Goal: Task Accomplishment & Management: Complete application form

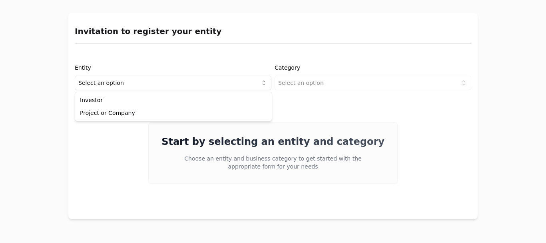
click at [123, 80] on html "Invitation to register your entity Entity Select an option Category Select an o…" at bounding box center [273, 121] width 546 height 243
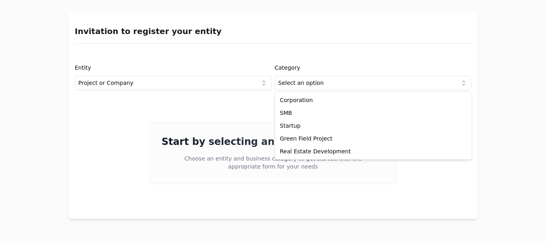
click at [319, 79] on html "Invitation to register your entity Entity Project or Company Category Select an…" at bounding box center [273, 121] width 546 height 243
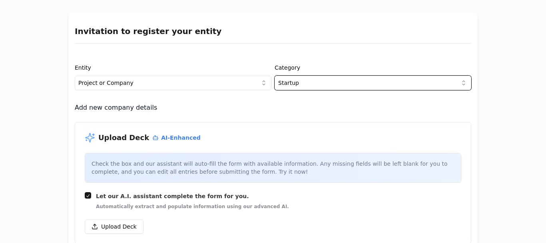
scroll to position [69, 0]
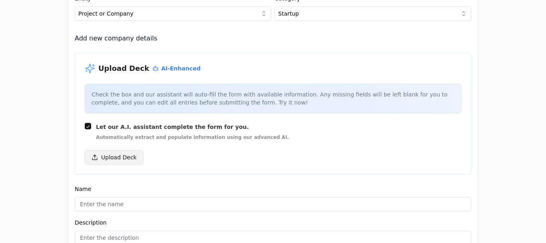
click at [118, 156] on button "Upload Deck" at bounding box center [114, 157] width 59 height 14
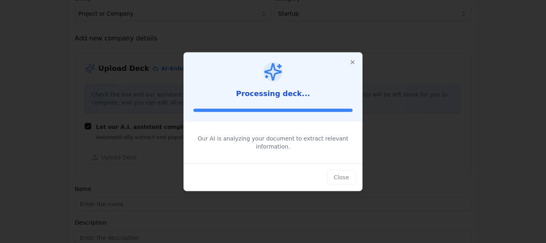
type input "Vefy"
type input "Unificá micro-tickets en un SPV."
type textarea "Vefy simplifies the capital investment process by consolidating individual cont…"
type input "$0"
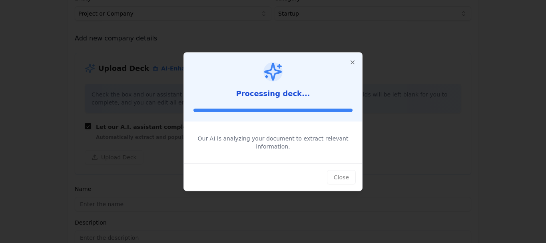
type input "$0"
type textarea "Vefy SPV helps group multiple investors into a single line on the cap table, si…"
type textarea "Vefy streamlines investment rounds with a digital platform that handles onboard…"
type textarea "Vefy charges USD 3,500 per year for the creation of SPV LLCs, with standardized…"
type textarea "Founders raising capital in pre-seed/seed rounds, micro-investors like friends,…"
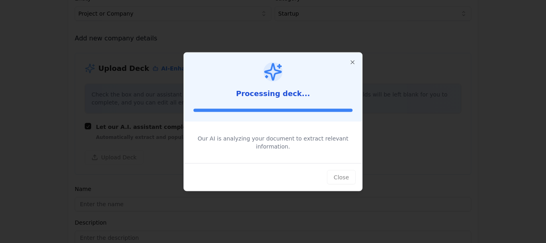
type textarea "A growing need for simplified, cost-efficient investment vehicles to support th…"
type textarea "Addresses the market's demand for efficient capital collection and management b…"
type input "$0"
type textarea "[PERSON_NAME], a Business & Product lead with an industrial engineering backgro…"
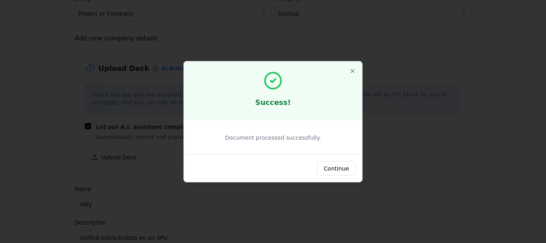
click at [338, 170] on button "Continue" at bounding box center [336, 168] width 39 height 14
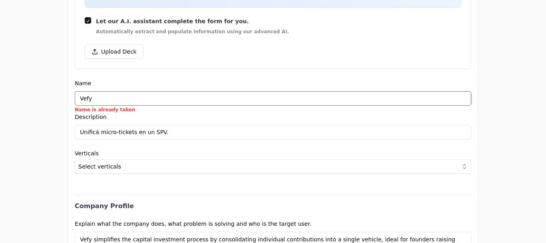
scroll to position [177, 0]
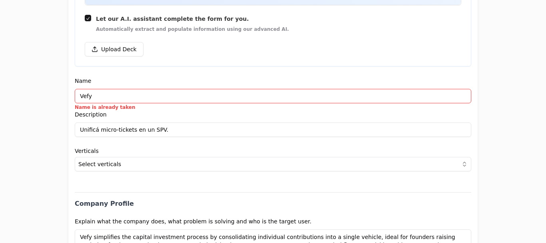
click at [100, 98] on input "Vefy" at bounding box center [273, 96] width 396 height 14
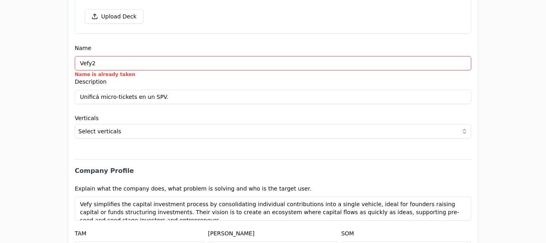
type input "Vefy2"
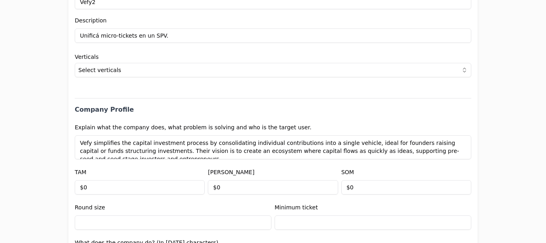
scroll to position [271, 0]
click at [103, 62] on div "Verticals Select verticals" at bounding box center [273, 65] width 396 height 23
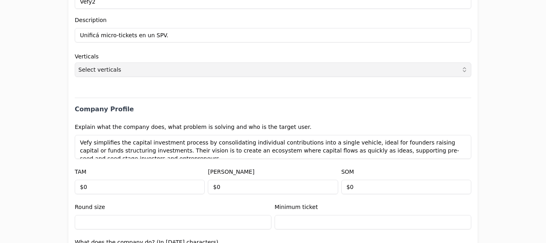
click at [106, 68] on span "Select verticals" at bounding box center [99, 70] width 43 height 8
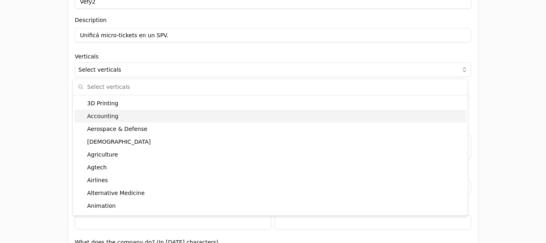
click at [114, 111] on div "Accounting" at bounding box center [270, 116] width 392 height 13
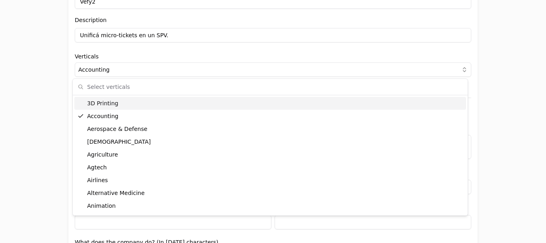
click at [34, 110] on div "Invitation to register your entity Entity Project or Company Category Startup A…" at bounding box center [273, 121] width 546 height 243
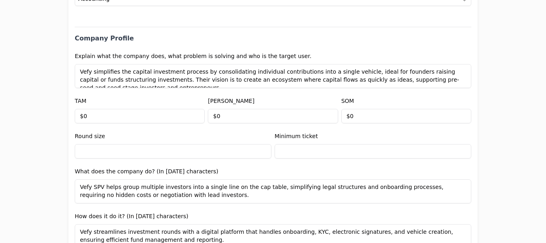
scroll to position [380, 0]
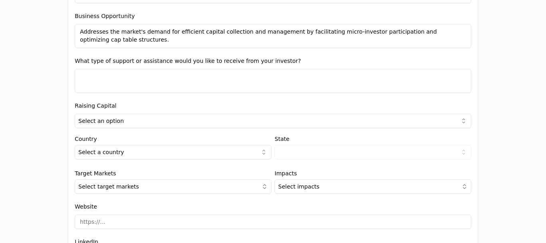
scroll to position [721, 0]
click at [135, 88] on textarea at bounding box center [273, 80] width 396 height 24
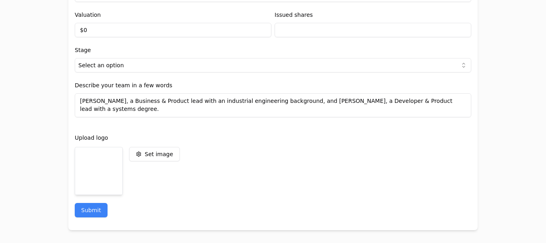
scroll to position [1018, 0]
click at [88, 211] on button "Submit" at bounding box center [91, 210] width 33 height 14
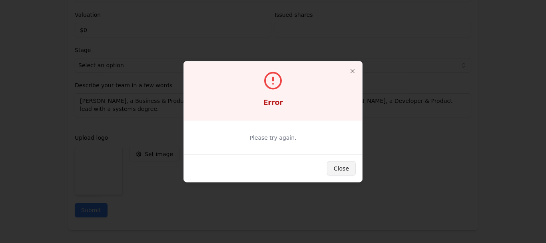
click at [337, 165] on button "Close" at bounding box center [341, 168] width 29 height 14
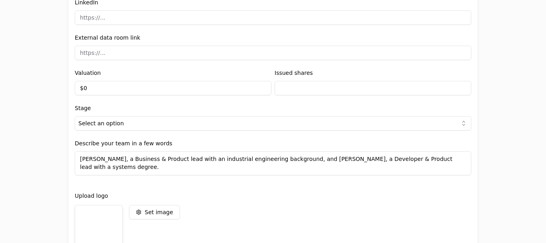
scroll to position [914, 0]
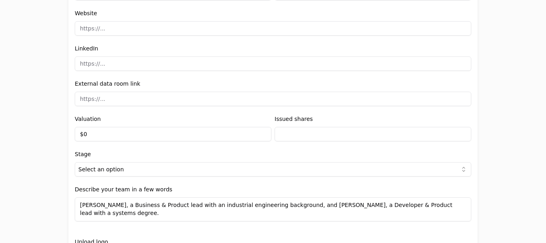
click at [158, 135] on input "$0" at bounding box center [173, 134] width 197 height 14
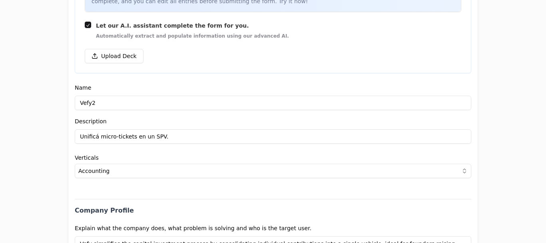
scroll to position [0, 0]
